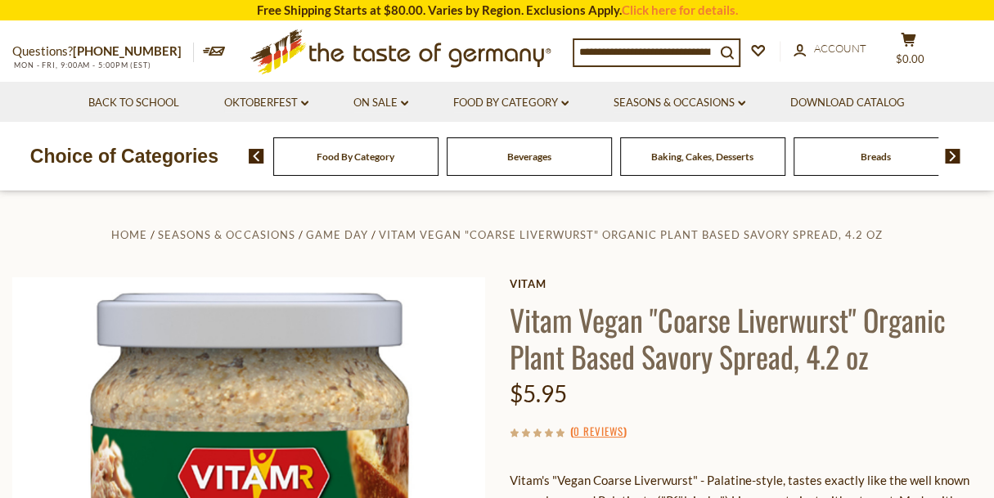
click at [376, 163] on div "Food By Category" at bounding box center [355, 156] width 165 height 38
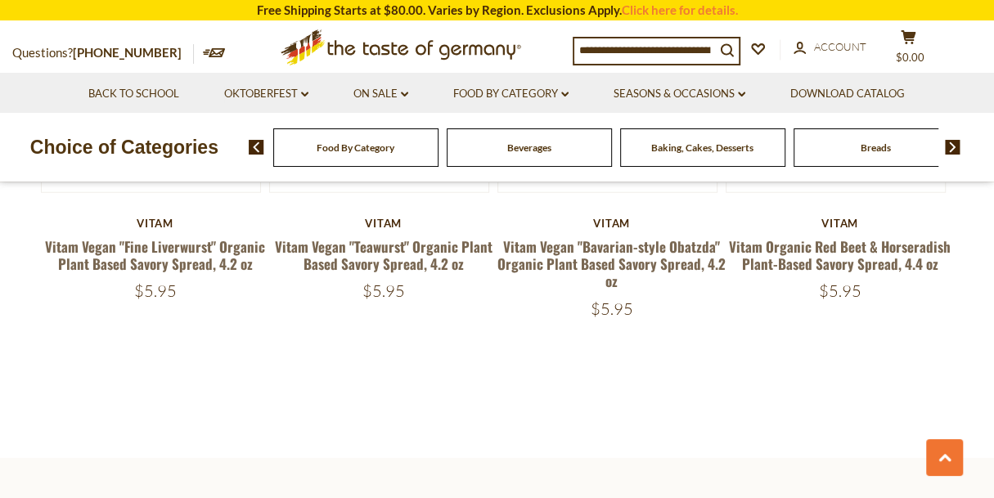
scroll to position [2372, 0]
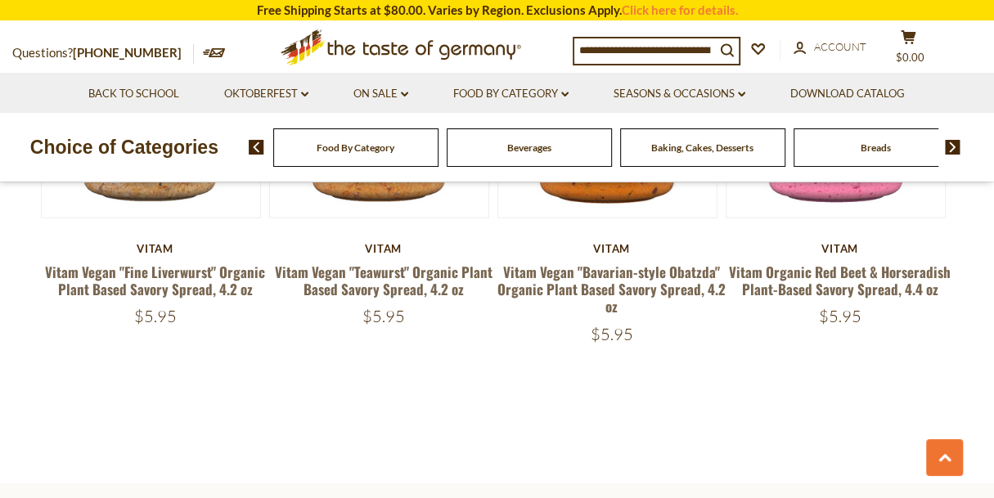
click at [725, 145] on span "Baking, Cakes, Desserts" at bounding box center [702, 148] width 102 height 12
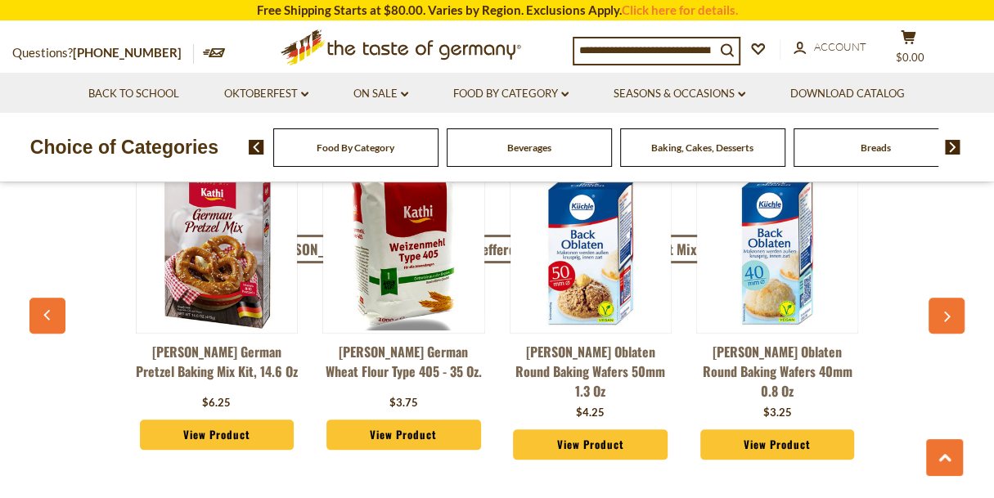
scroll to position [4336, 0]
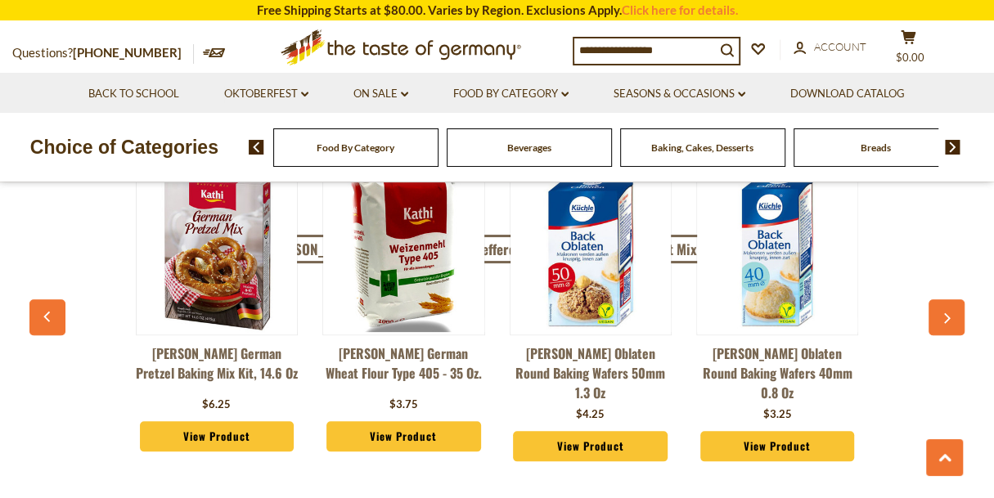
drag, startPoint x: 450, startPoint y: 292, endPoint x: 415, endPoint y: 348, distance: 65.8
drag, startPoint x: 415, startPoint y: 348, endPoint x: 232, endPoint y: 394, distance: 188.9
click at [232, 421] on link "View Product" at bounding box center [217, 436] width 155 height 31
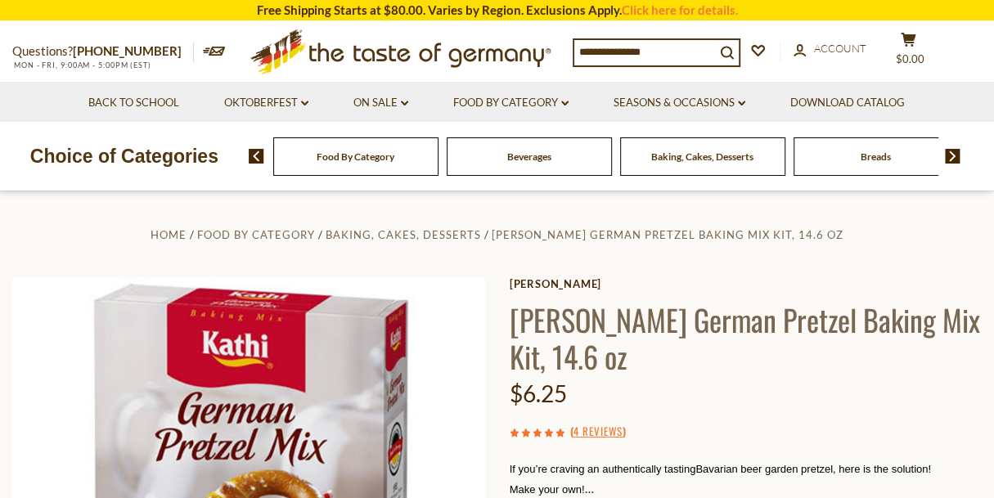
click at [880, 159] on span "Breads" at bounding box center [876, 157] width 30 height 12
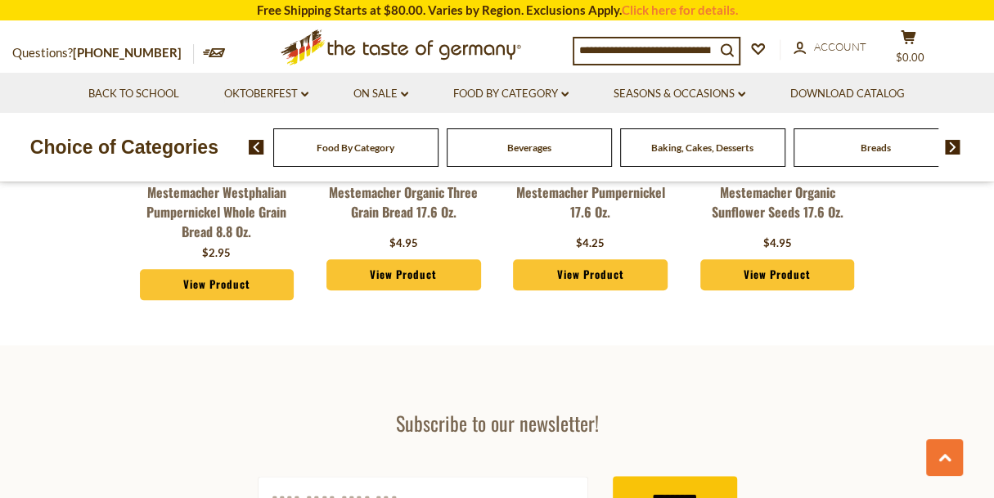
scroll to position [4255, 0]
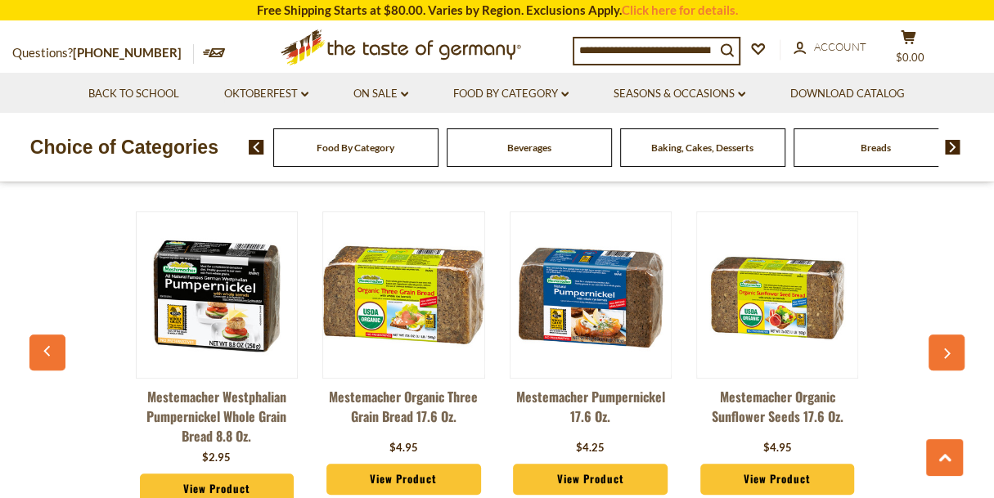
drag, startPoint x: 781, startPoint y: 209, endPoint x: 773, endPoint y: 203, distance: 9.3
